Goal: Navigation & Orientation: Understand site structure

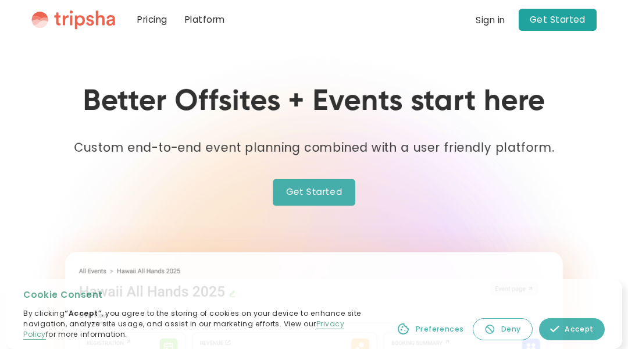
scroll to position [1895, 0]
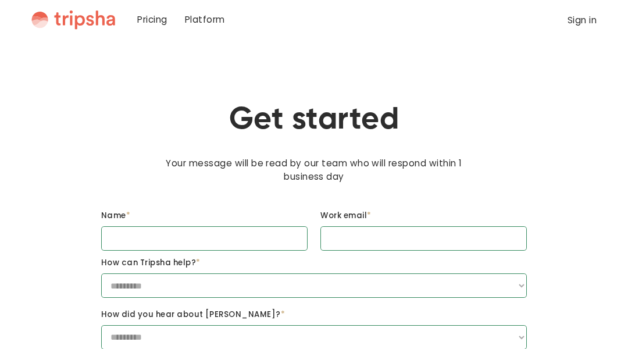
scroll to position [527, 0]
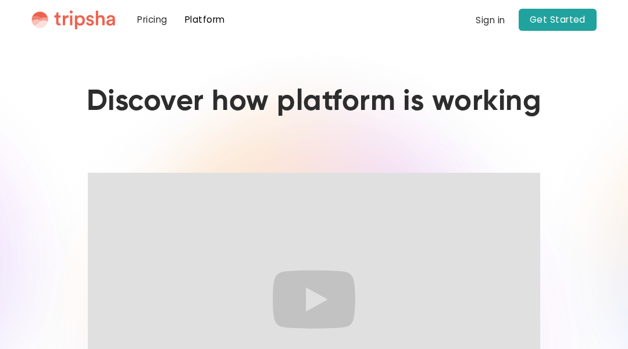
scroll to position [376, 0]
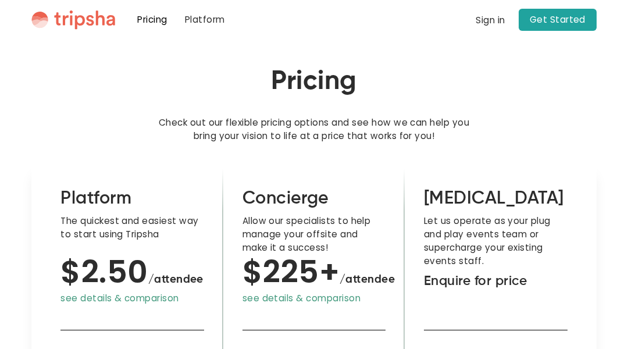
scroll to position [1510, 0]
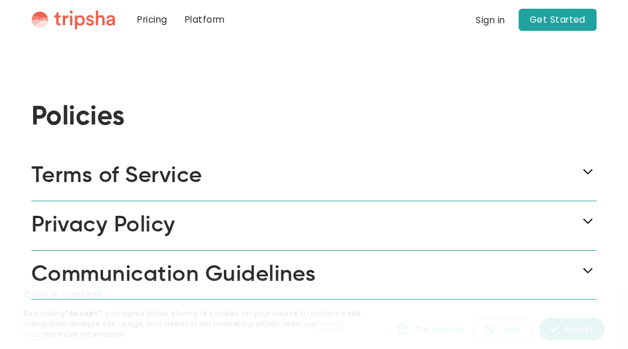
scroll to position [258, 0]
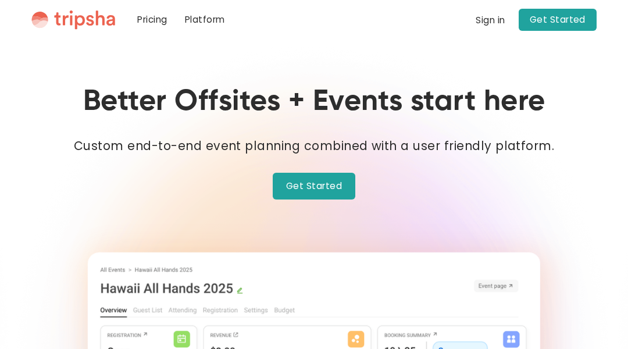
scroll to position [2063, 0]
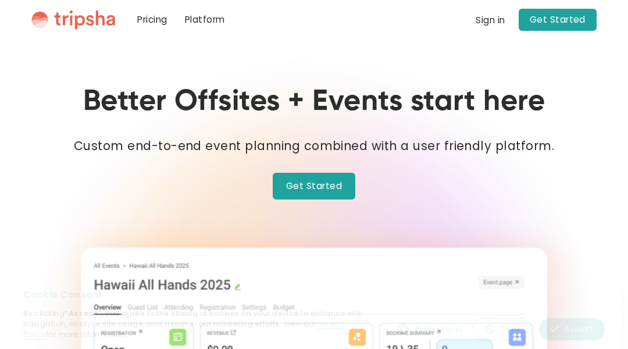
scroll to position [2063, 0]
